Goal: Task Accomplishment & Management: Manage account settings

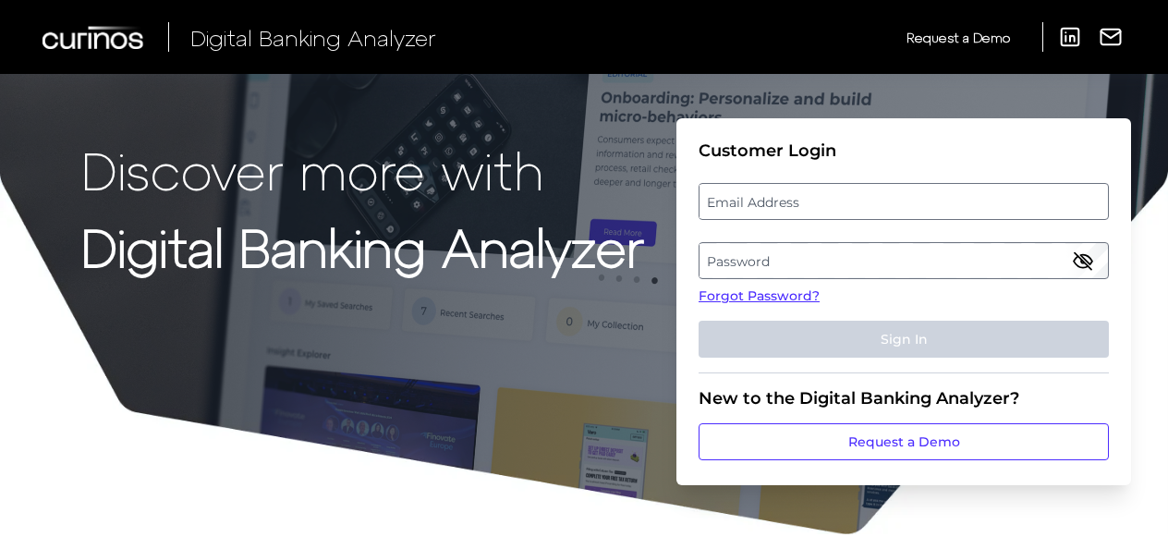
click at [792, 209] on label "Email Address" at bounding box center [904, 201] width 408 height 33
click at [792, 209] on input "email" at bounding box center [904, 201] width 410 height 37
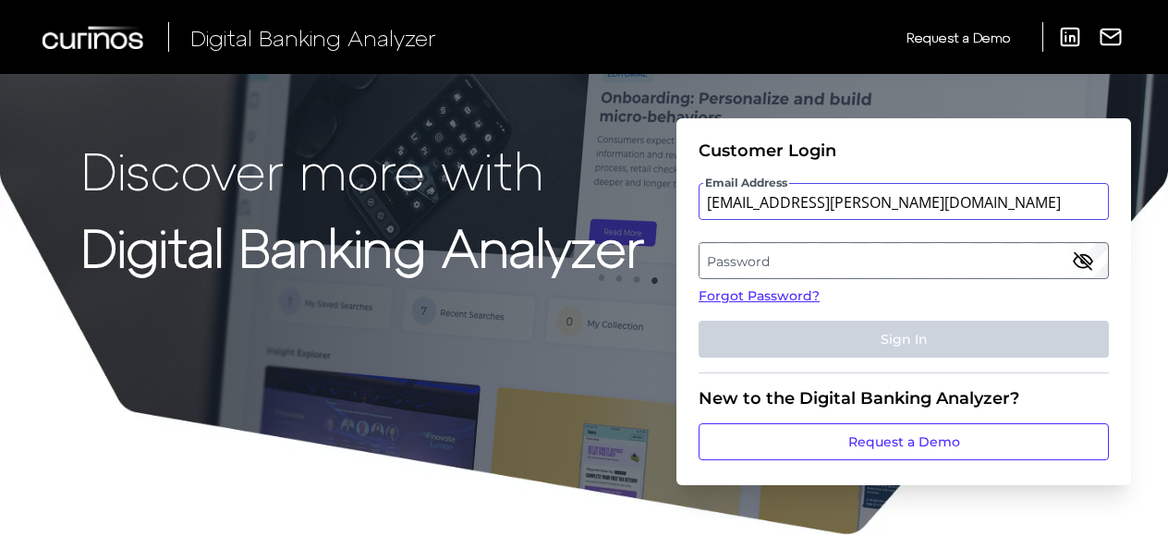
type input "[EMAIL_ADDRESS][PERSON_NAME][DOMAIN_NAME]"
click at [804, 261] on label "Password" at bounding box center [904, 260] width 408 height 33
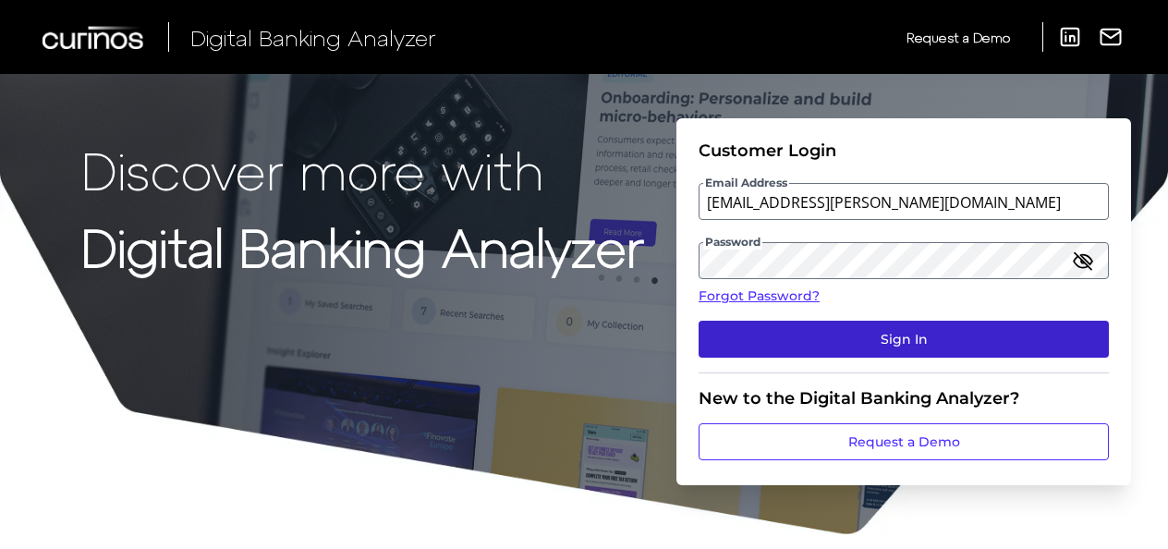
click at [969, 321] on button "Sign In" at bounding box center [904, 339] width 410 height 37
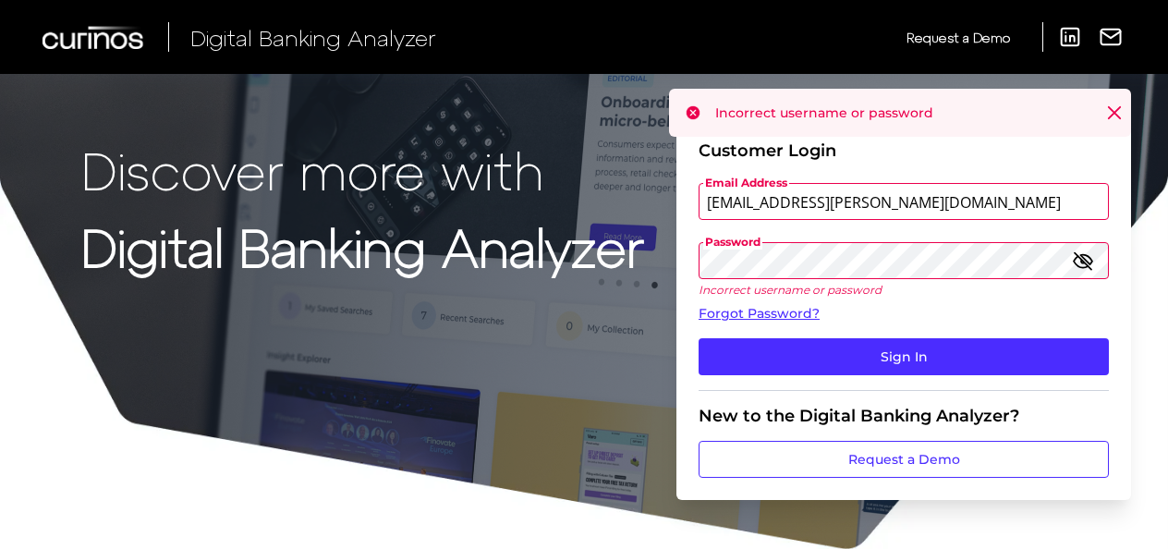
click at [593, 224] on div "Discover more with Digital Banking Analyzer Customer Login Email Address [EMAIL…" at bounding box center [584, 275] width 1168 height 551
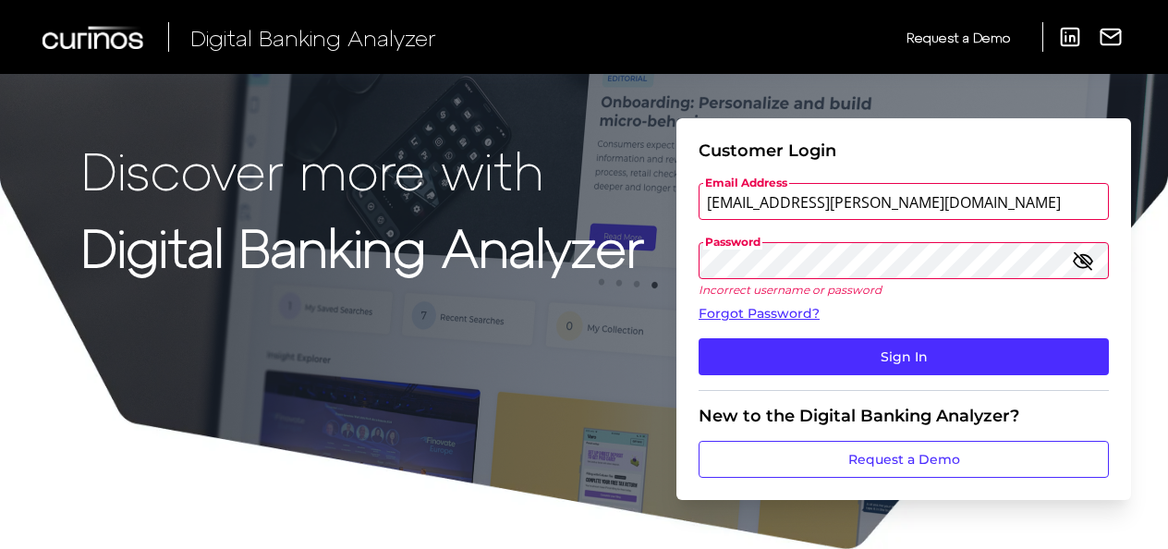
click at [699, 338] on button "Sign In" at bounding box center [904, 356] width 410 height 37
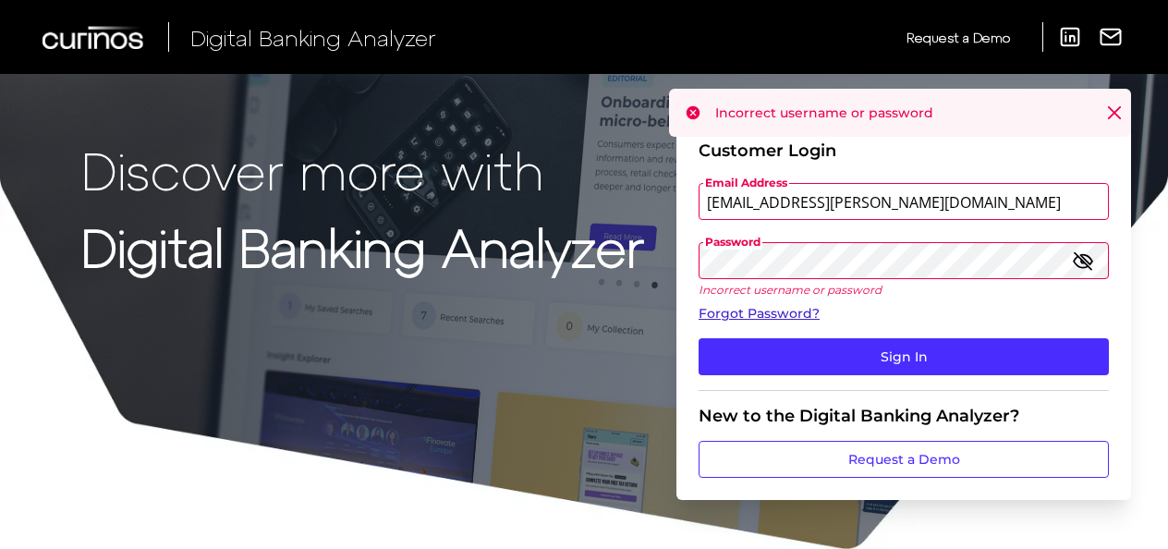
click at [739, 319] on link "Forgot Password?" at bounding box center [904, 313] width 410 height 19
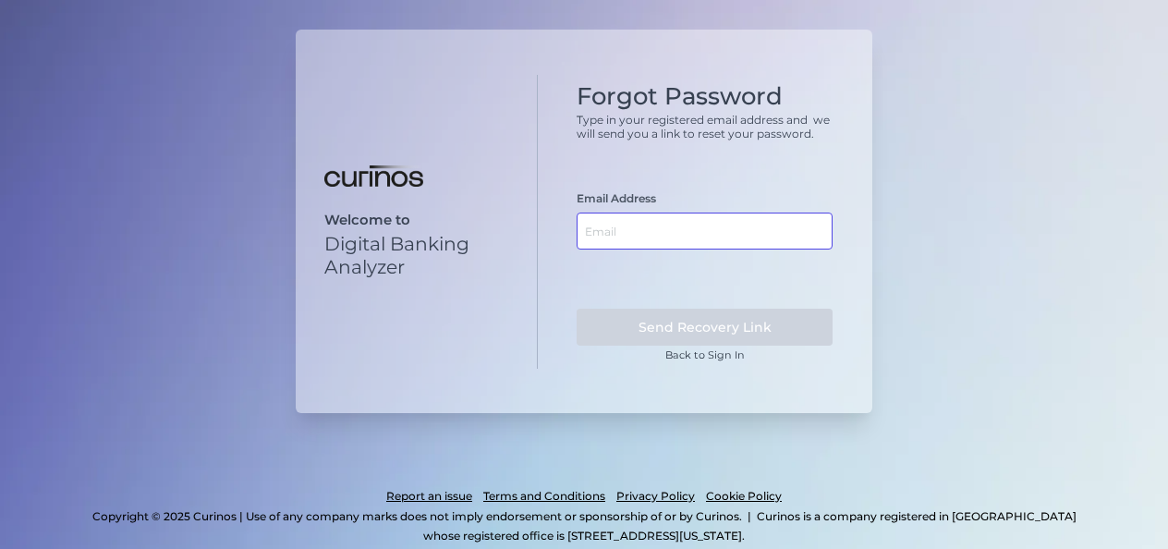
click at [649, 214] on input "text" at bounding box center [705, 231] width 256 height 37
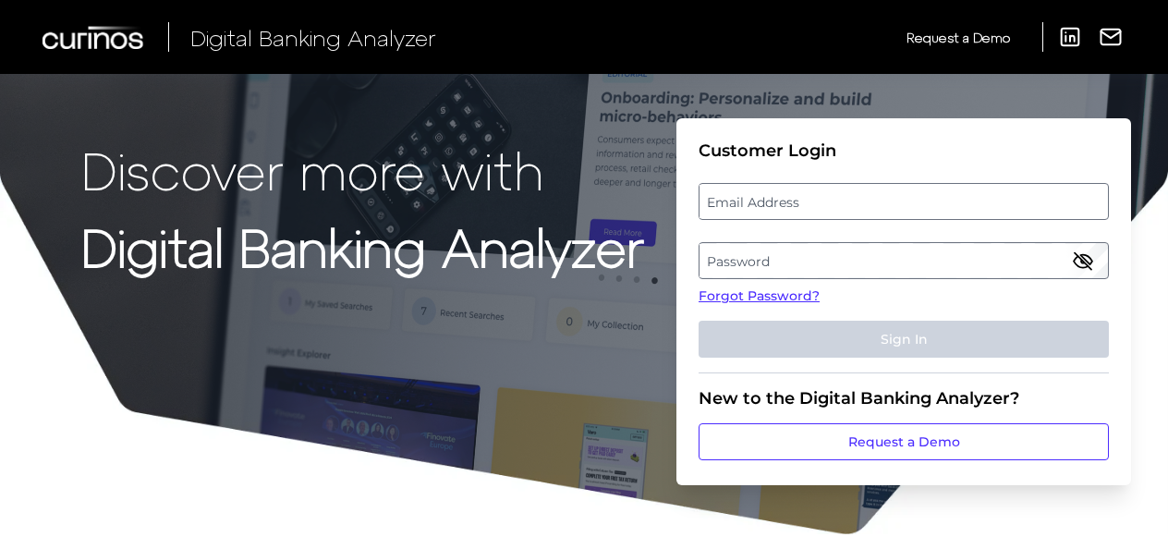
click at [825, 201] on label "Email Address" at bounding box center [904, 201] width 408 height 33
click at [825, 201] on input "email" at bounding box center [904, 201] width 410 height 37
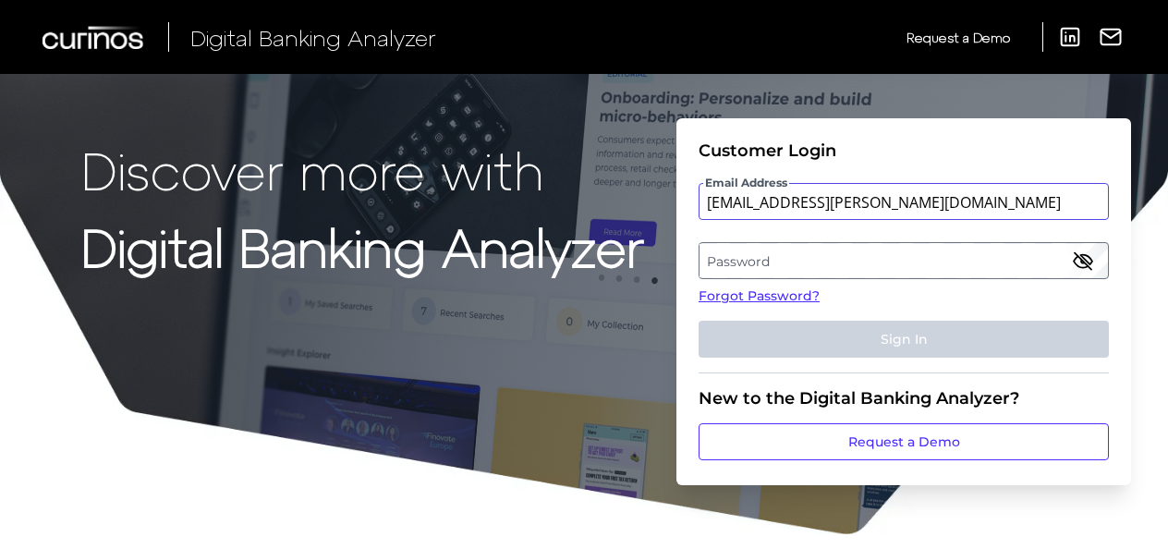
type input "[EMAIL_ADDRESS][PERSON_NAME][DOMAIN_NAME]"
click at [787, 263] on label "Password" at bounding box center [904, 260] width 408 height 33
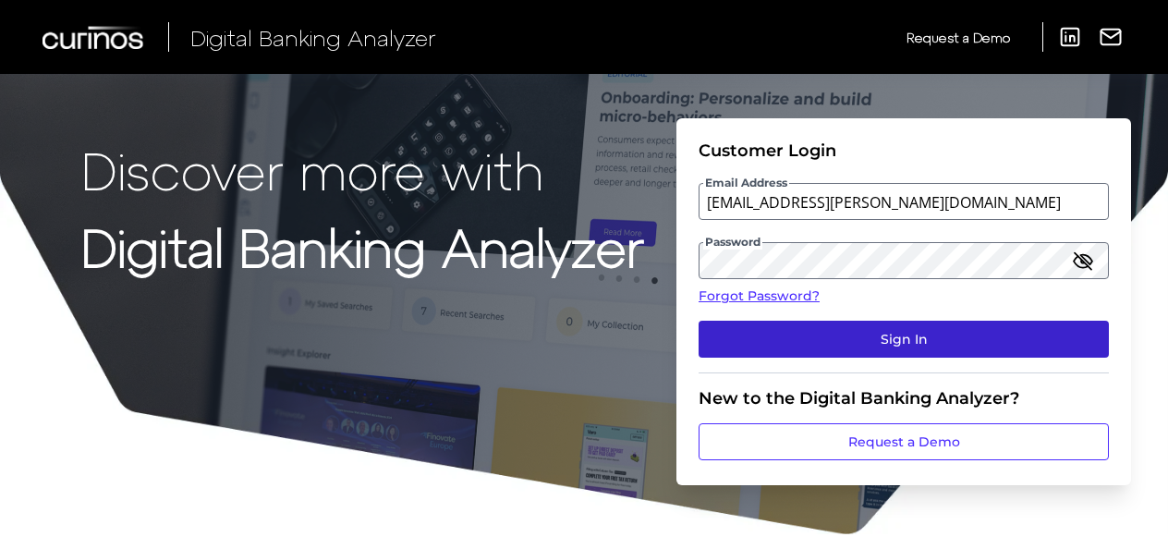
click at [802, 331] on button "Sign In" at bounding box center [904, 339] width 410 height 37
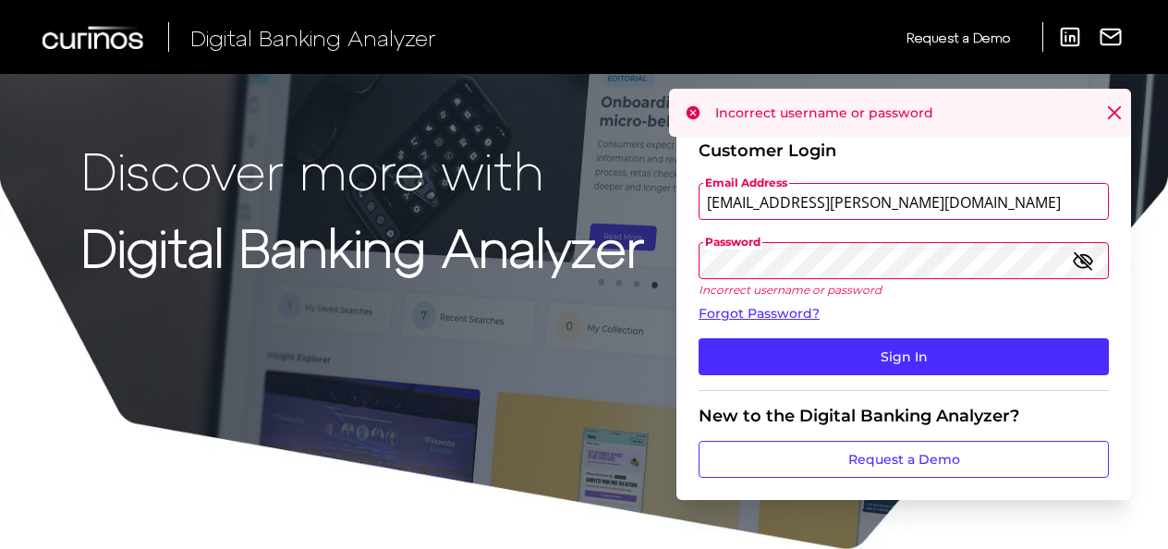
click at [1115, 112] on icon at bounding box center [1114, 112] width 11 height 11
